Goal: Task Accomplishment & Management: Use online tool/utility

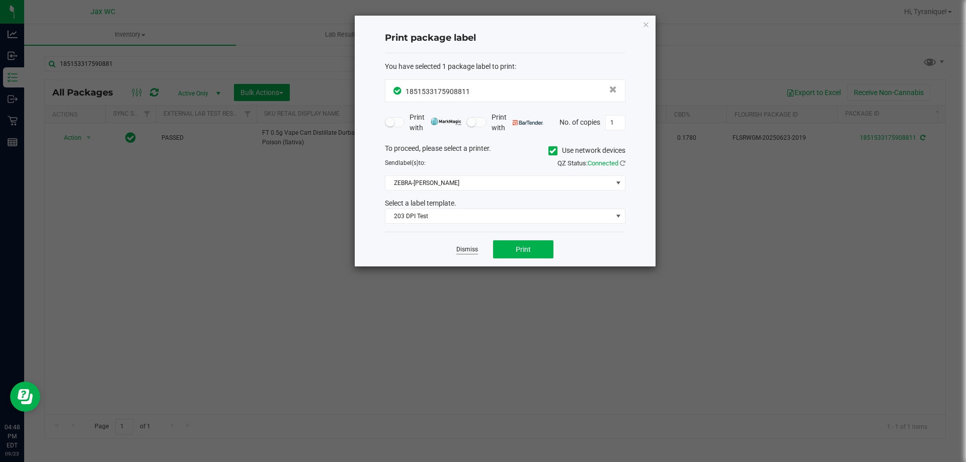
click at [464, 246] on app-cancel-button "Dismiss" at bounding box center [467, 249] width 22 height 11
click at [466, 251] on link "Dismiss" at bounding box center [467, 249] width 22 height 9
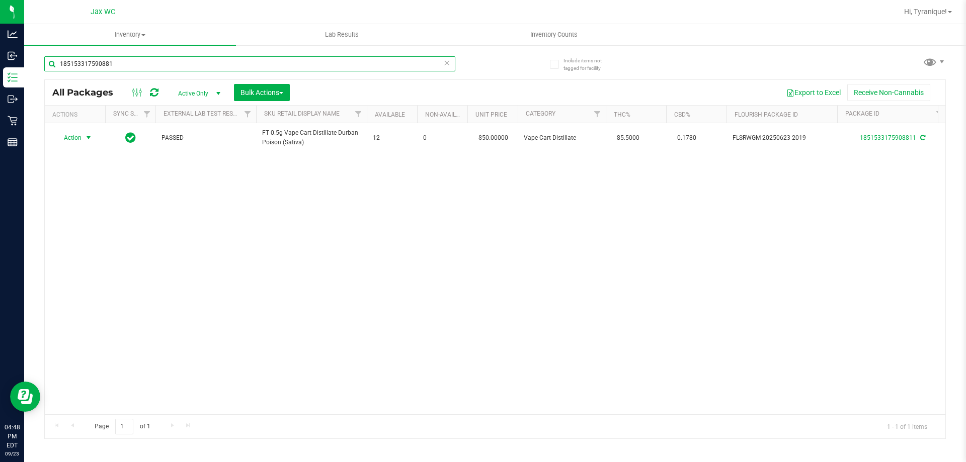
click at [189, 60] on input "185153317590881" at bounding box center [249, 63] width 411 height 15
type input "5779291140972013"
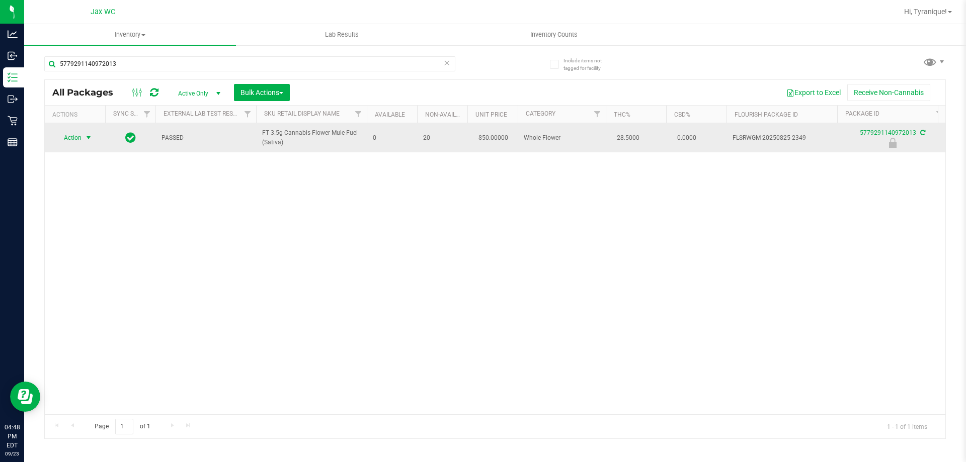
click at [86, 141] on span "select" at bounding box center [89, 138] width 8 height 8
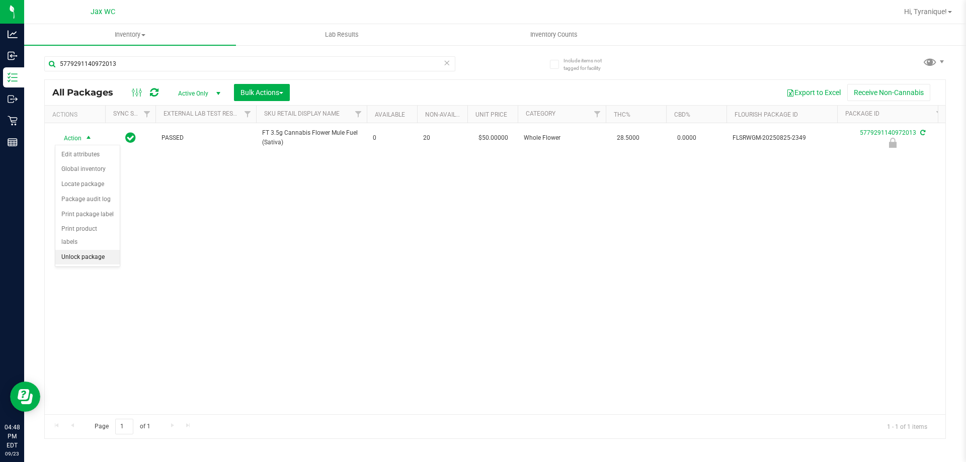
click at [97, 250] on li "Unlock package" at bounding box center [87, 257] width 64 height 15
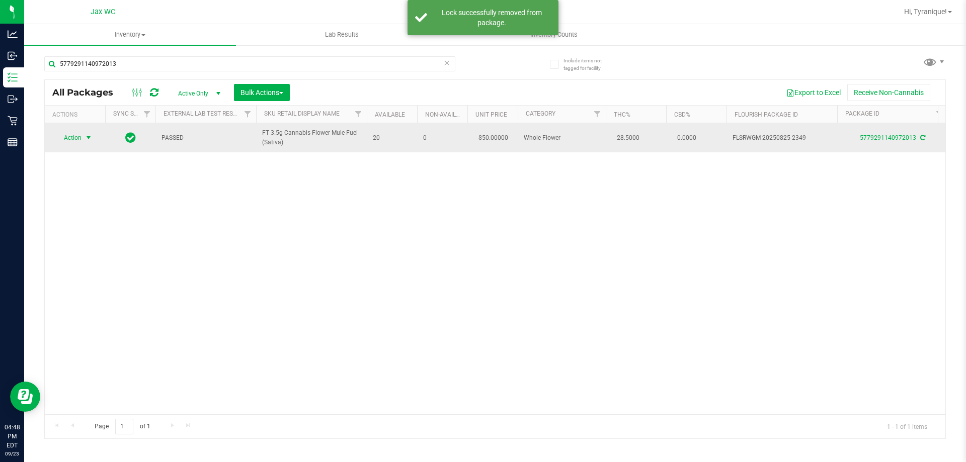
click at [68, 138] on span "Action" at bounding box center [68, 138] width 27 height 14
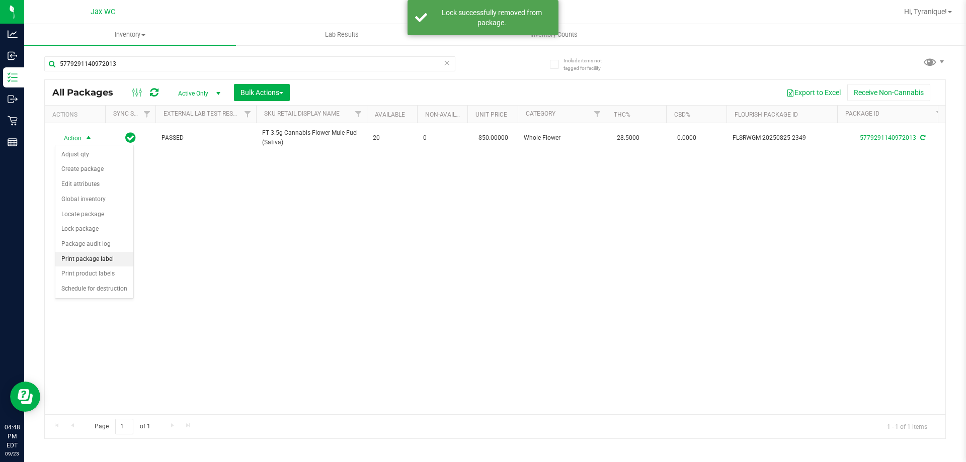
click at [110, 258] on li "Print package label" at bounding box center [94, 259] width 78 height 15
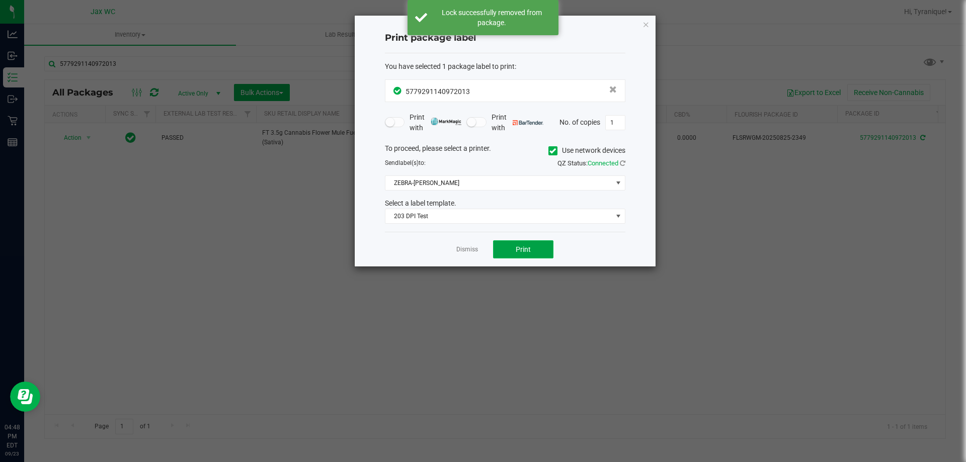
click at [525, 253] on span "Print" at bounding box center [523, 249] width 15 height 8
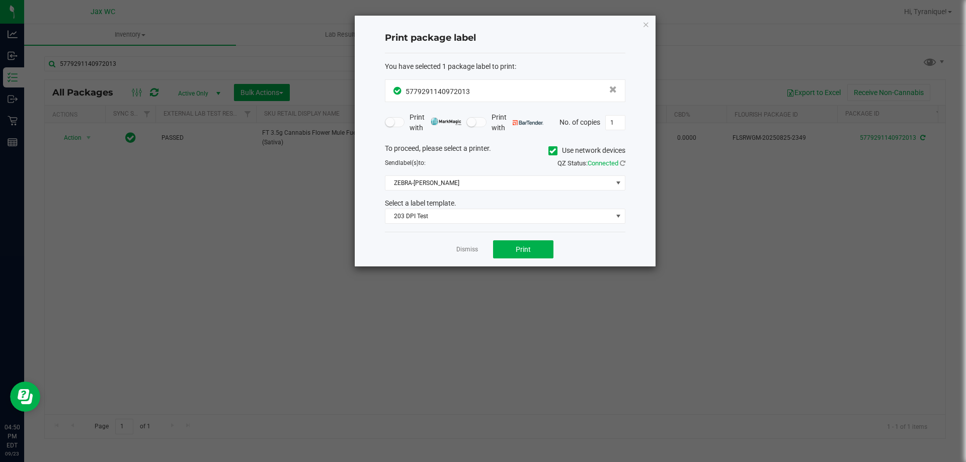
click at [76, 461] on ngb-modal-window "Print package label You have selected 1 package label to print : 57792911409720…" at bounding box center [486, 231] width 973 height 462
